Goal: Task Accomplishment & Management: Manage account settings

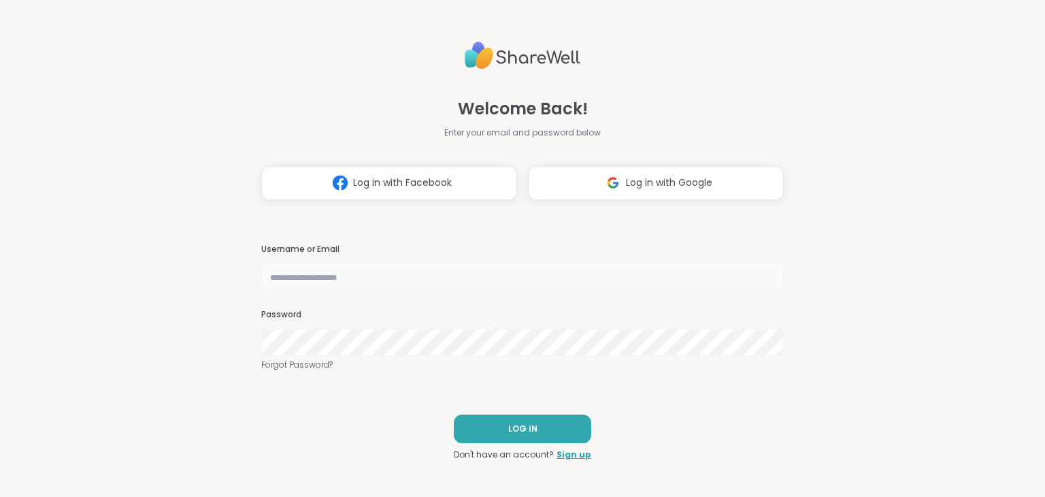
click at [283, 281] on input "text" at bounding box center [522, 276] width 522 height 27
type input "**********"
click at [511, 425] on span "LOG IN" at bounding box center [522, 428] width 29 height 12
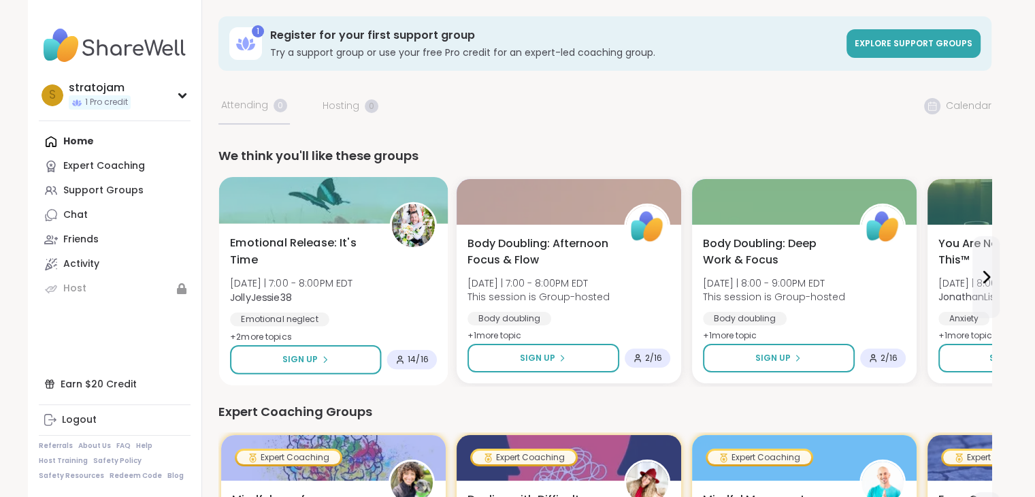
click at [283, 244] on span "Emotional Release: It's Time" at bounding box center [302, 251] width 144 height 33
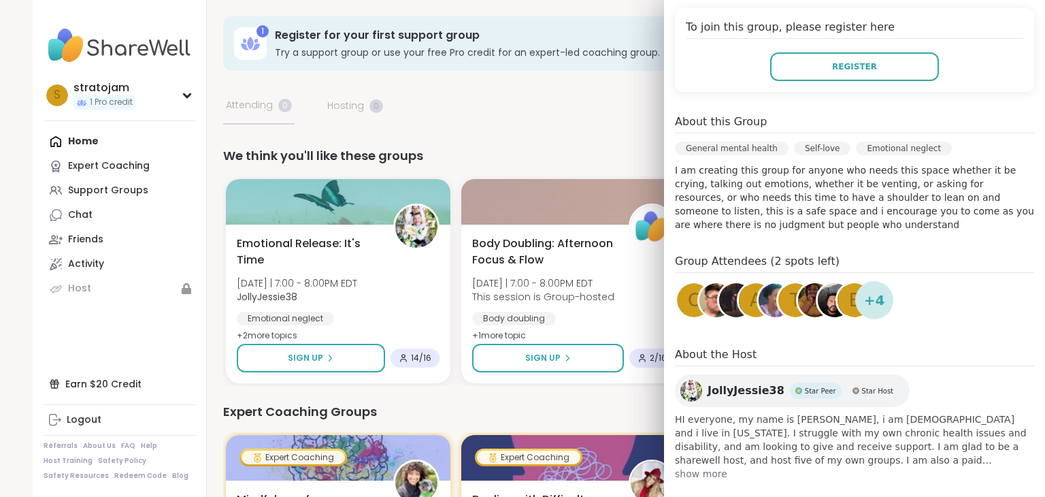
scroll to position [295, 0]
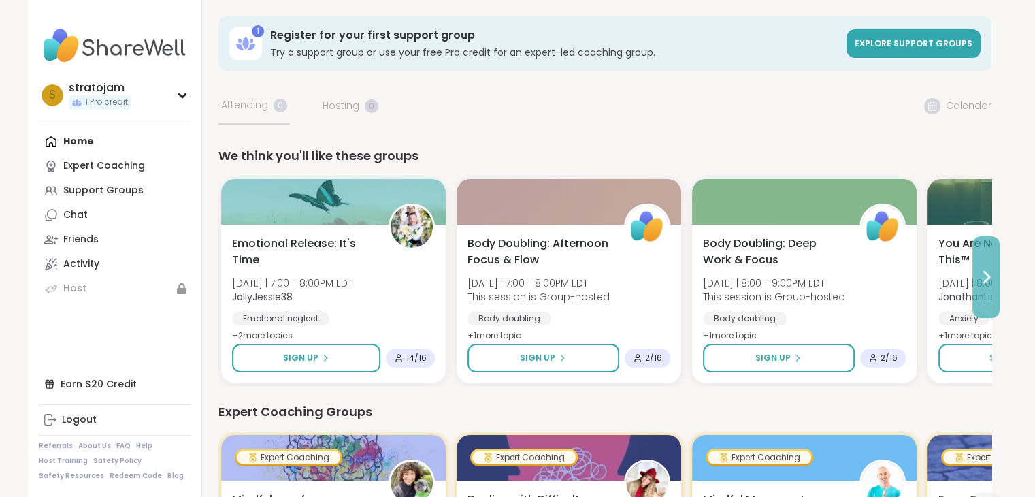
click at [984, 275] on icon at bounding box center [986, 277] width 16 height 16
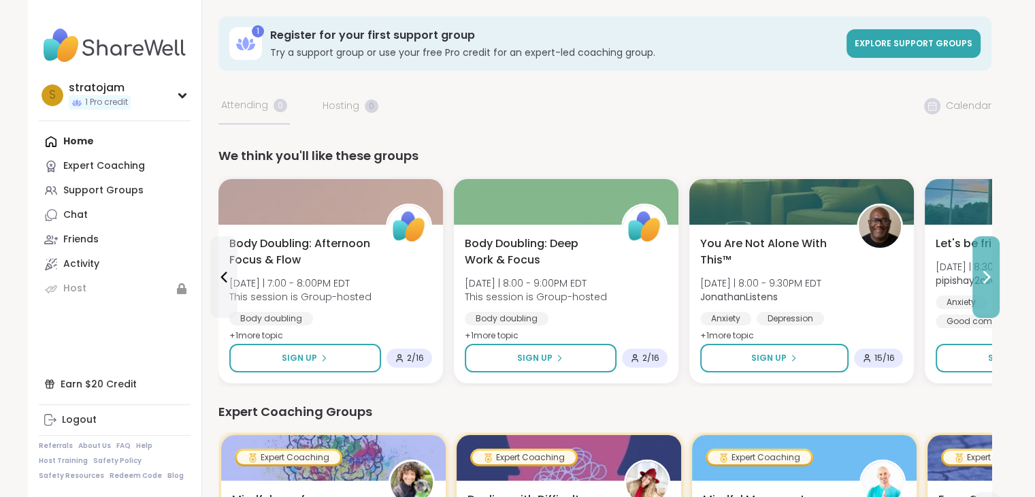
click at [984, 275] on icon at bounding box center [986, 277] width 16 height 16
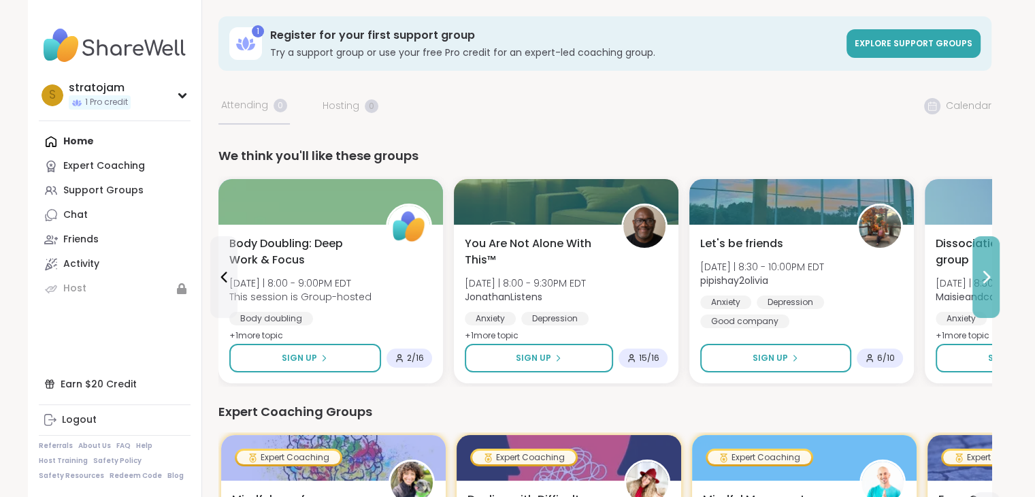
click at [984, 273] on icon at bounding box center [986, 276] width 5 height 11
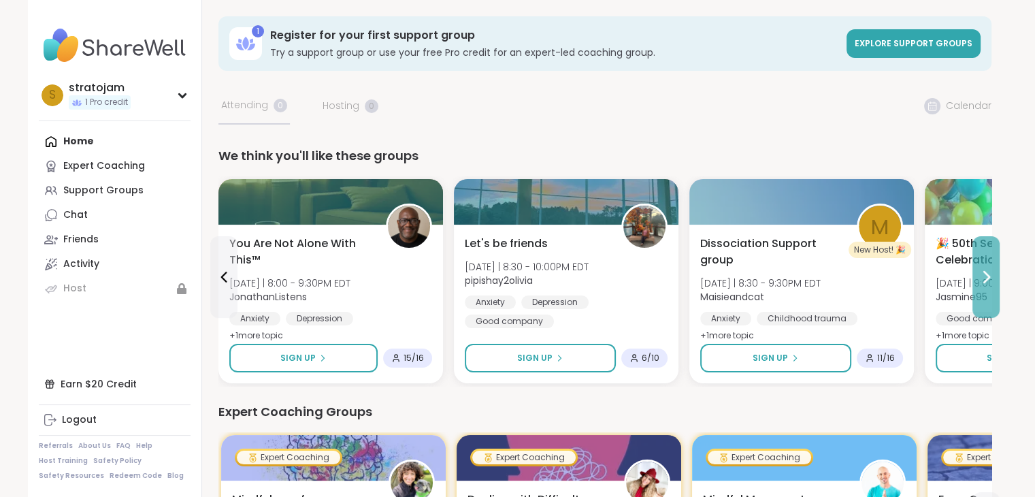
click at [985, 274] on icon at bounding box center [986, 277] width 16 height 16
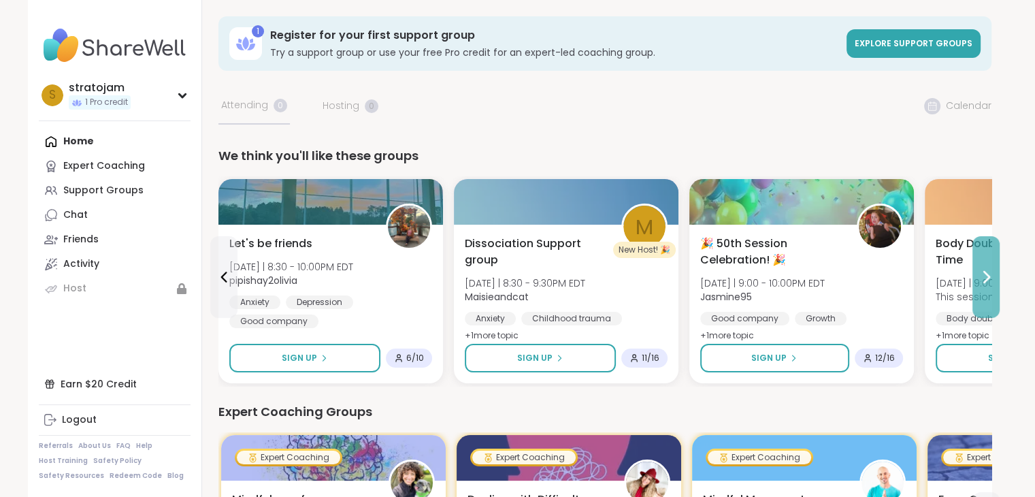
click at [985, 274] on icon at bounding box center [986, 277] width 16 height 16
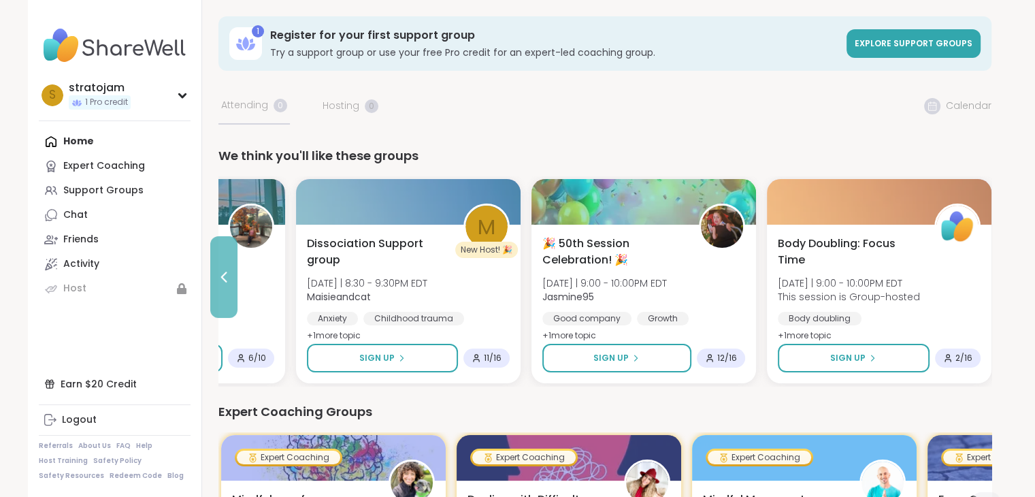
click at [220, 279] on icon at bounding box center [224, 277] width 16 height 16
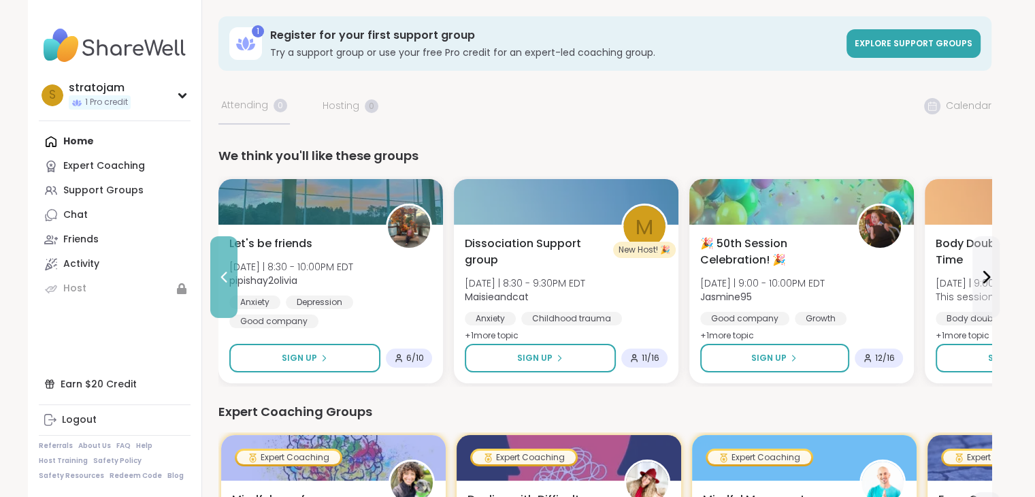
click at [220, 278] on icon at bounding box center [224, 277] width 16 height 16
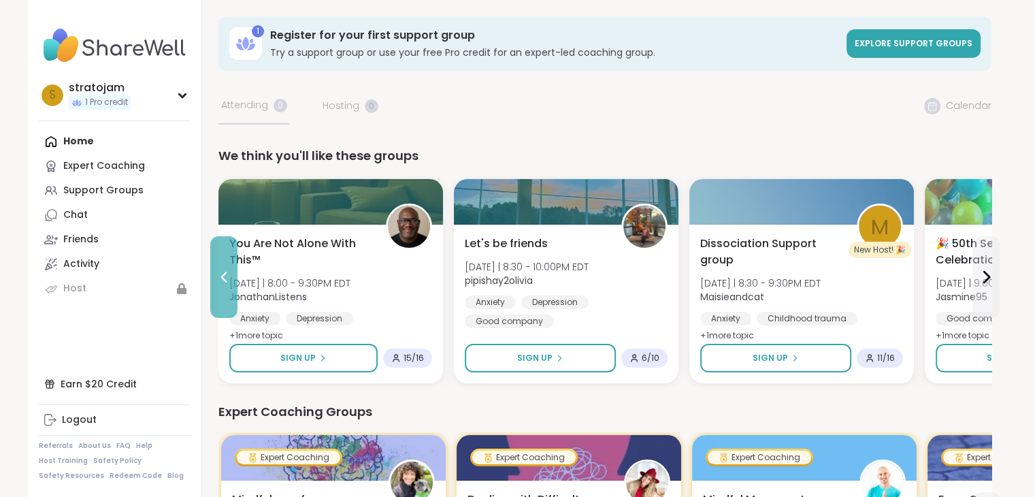
click at [221, 278] on icon at bounding box center [224, 277] width 16 height 16
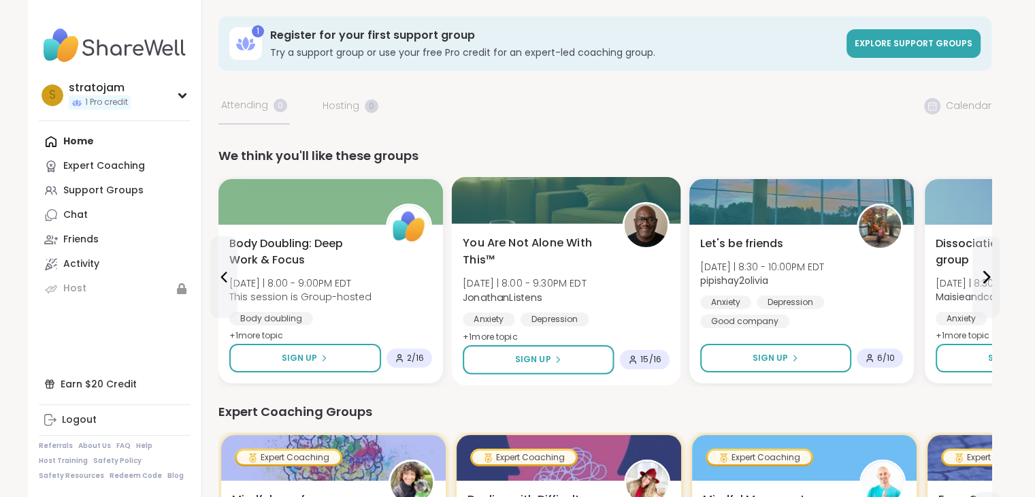
click at [539, 233] on div "You Are Not Alone With This™ Sat 10/11 | 8:00 - 9:30PM EDT JonathanListens Anxi…" at bounding box center [565, 304] width 229 height 162
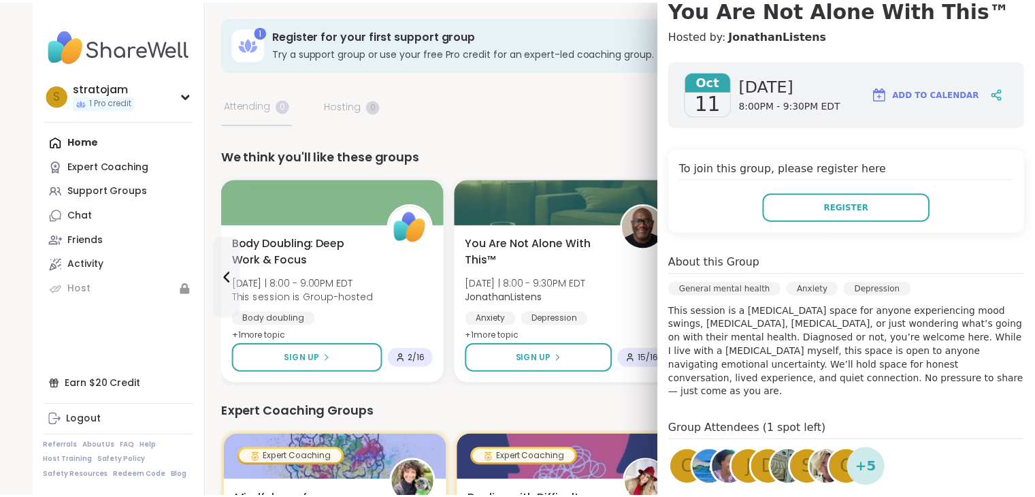
scroll to position [0, 0]
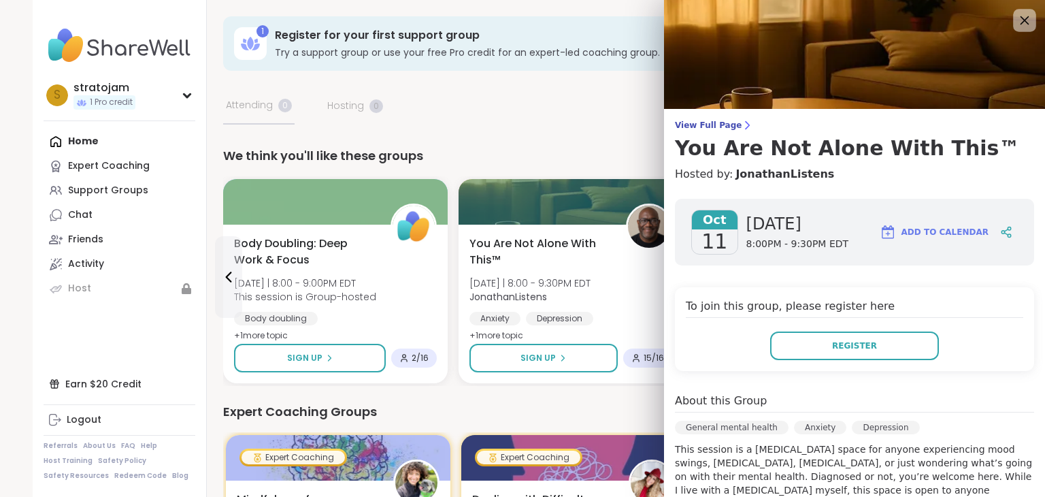
click at [1016, 23] on icon at bounding box center [1024, 20] width 17 height 17
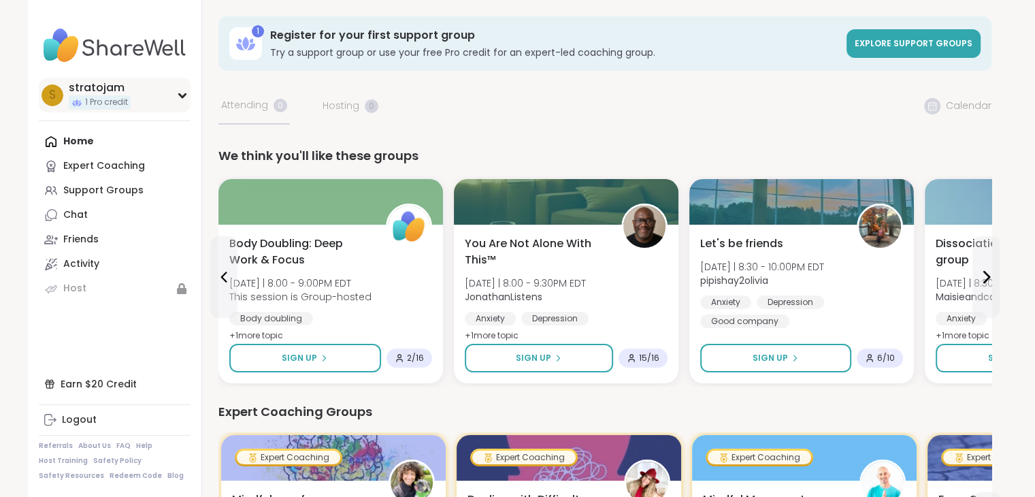
click at [184, 95] on icon at bounding box center [182, 95] width 6 height 3
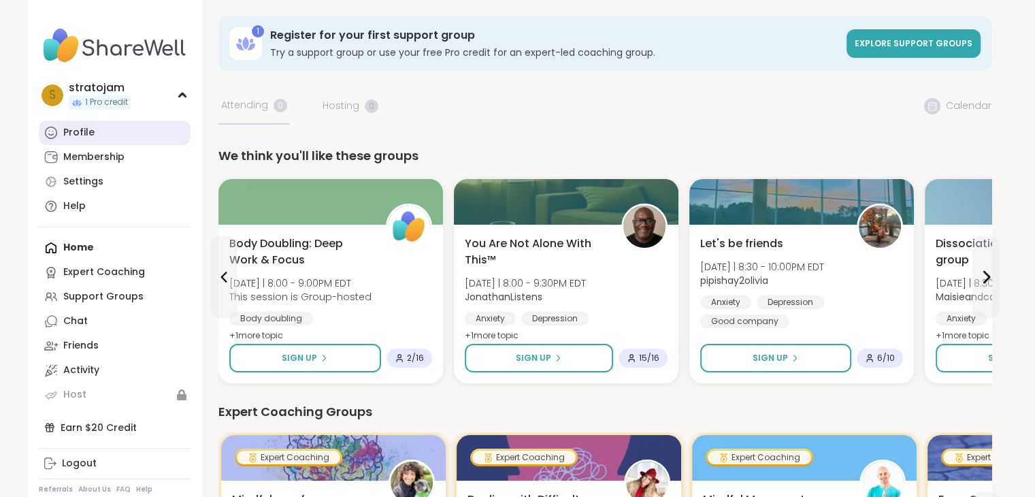
click at [78, 129] on div "Profile" at bounding box center [78, 133] width 31 height 14
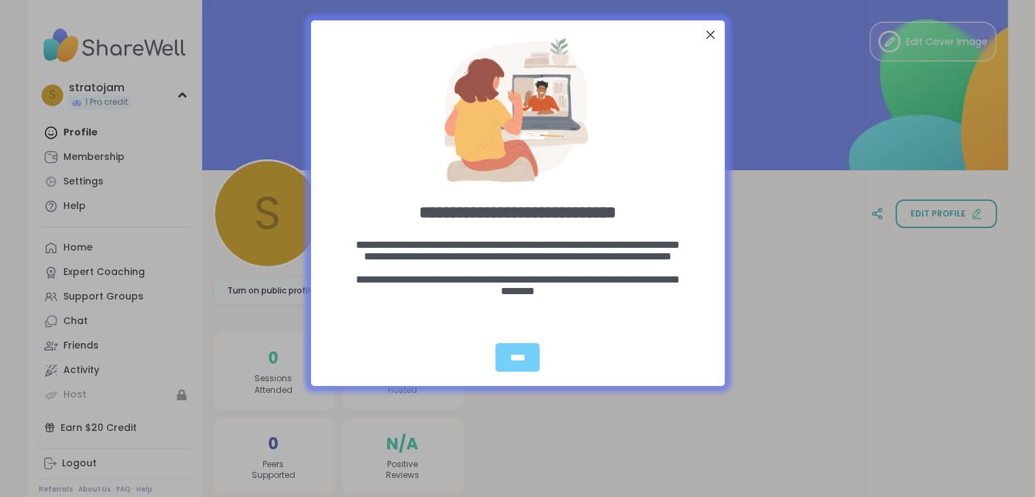
click at [710, 33] on div "Close Step" at bounding box center [710, 35] width 18 height 18
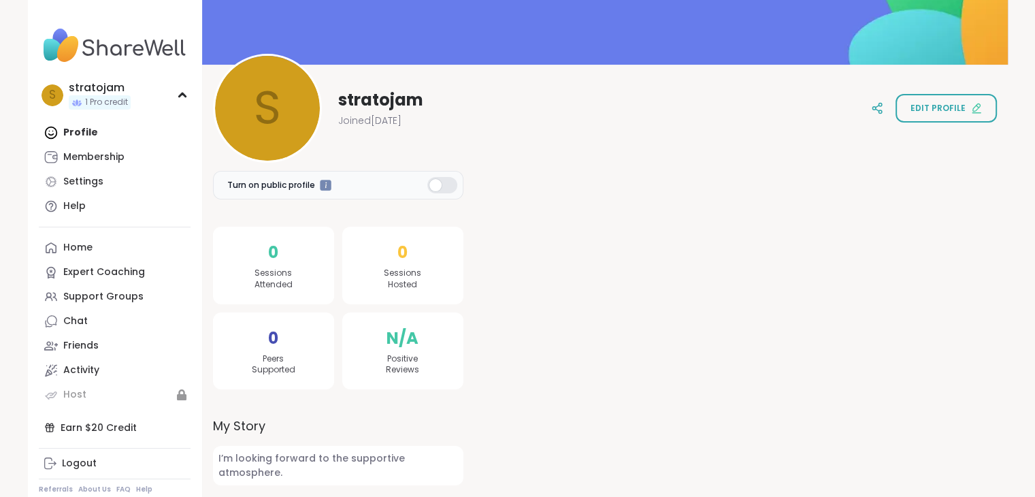
scroll to position [107, 0]
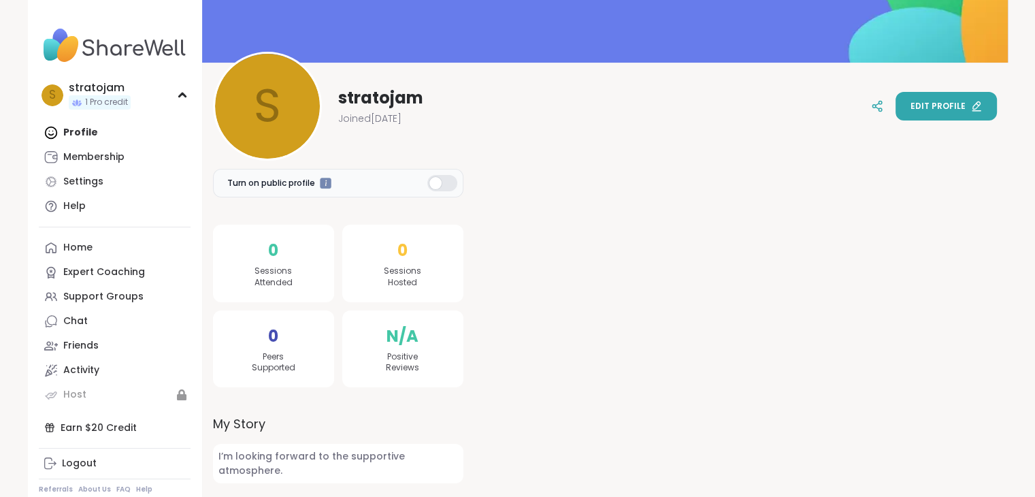
click at [937, 103] on span "Edit profile" at bounding box center [937, 106] width 55 height 12
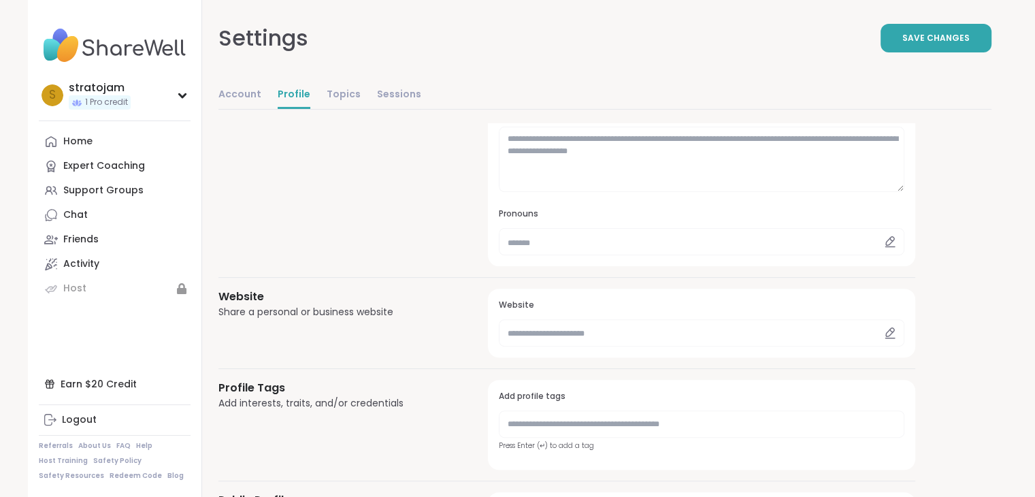
scroll to position [127, 0]
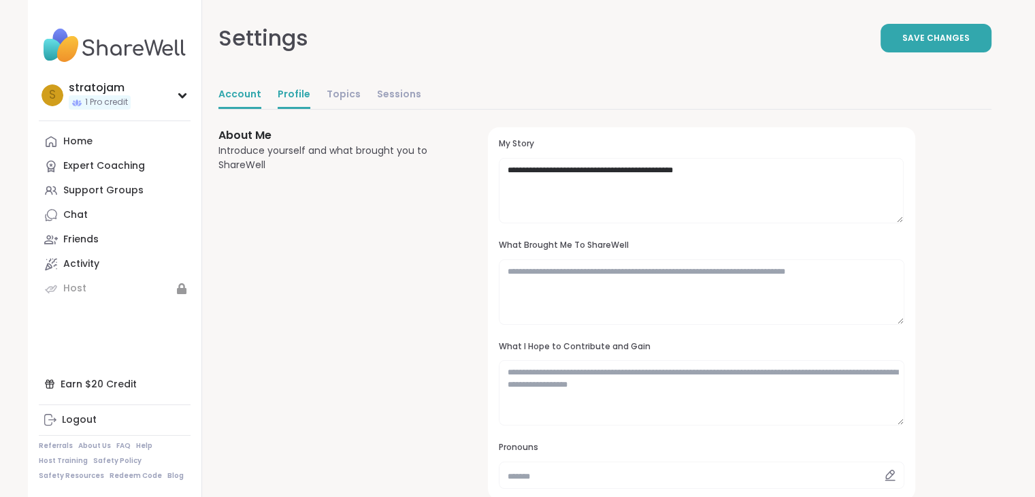
click at [237, 96] on link "Account" at bounding box center [239, 95] width 43 height 27
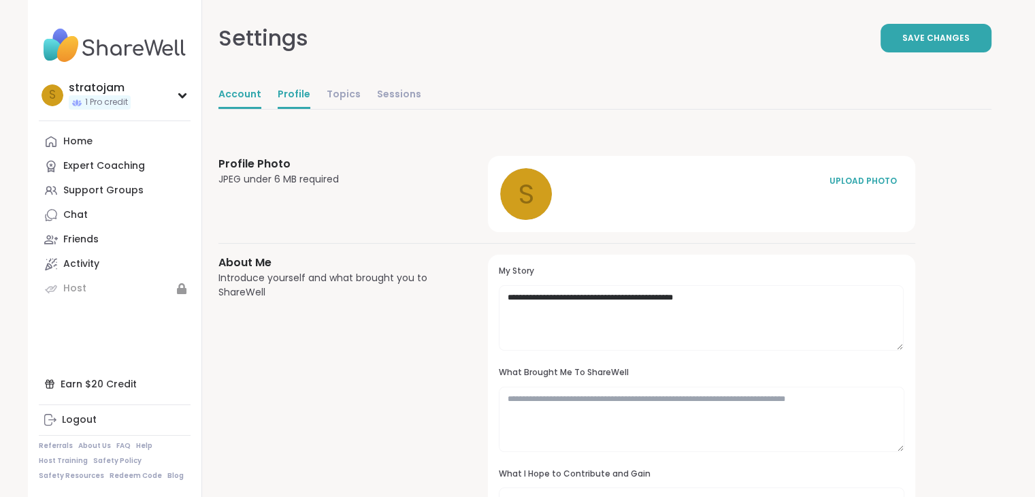
select select "**"
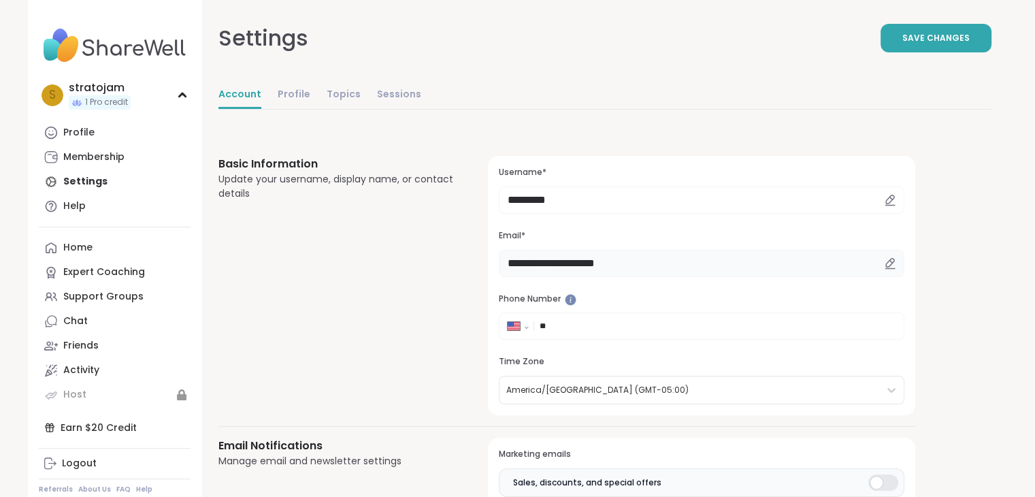
click at [650, 265] on input "**********" at bounding box center [701, 263] width 405 height 27
type input "*"
type input "**********"
click at [936, 27] on button "Save Changes" at bounding box center [935, 38] width 111 height 29
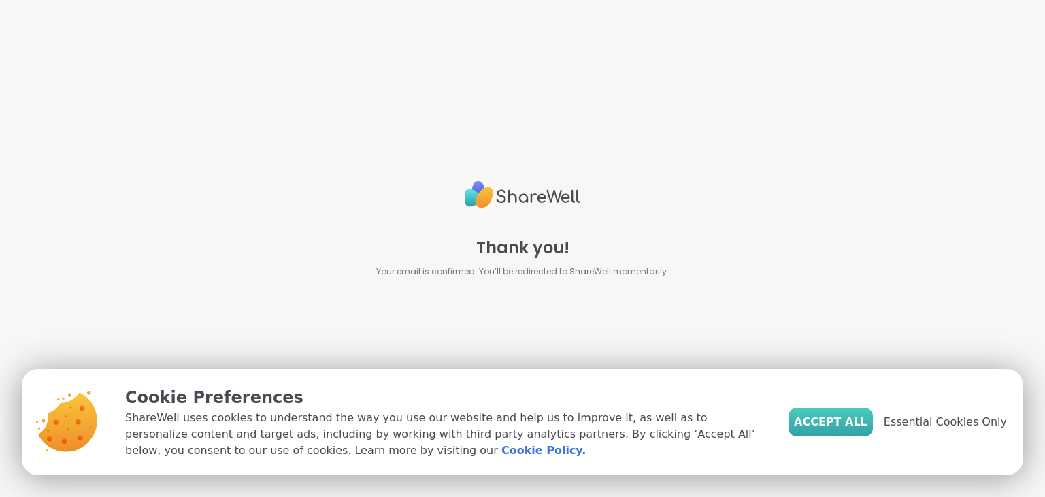
click at [833, 422] on span "Accept All" at bounding box center [830, 422] width 73 height 16
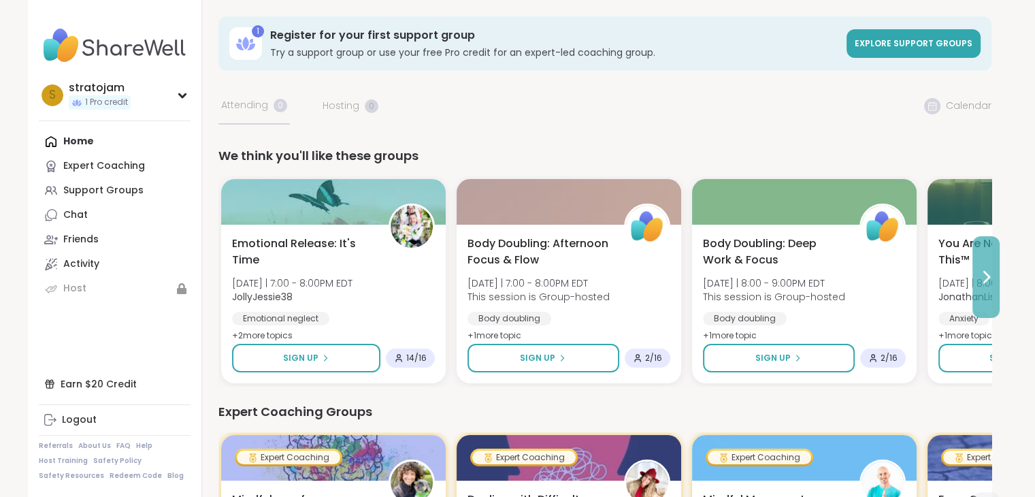
click at [983, 278] on icon at bounding box center [986, 277] width 16 height 16
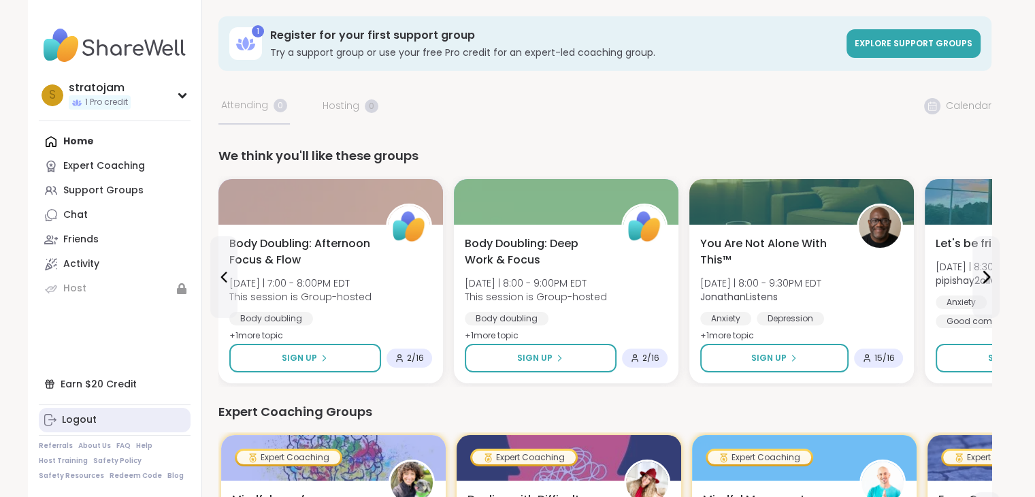
click at [76, 418] on div "Logout" at bounding box center [79, 420] width 35 height 14
